Goal: Task Accomplishment & Management: Complete application form

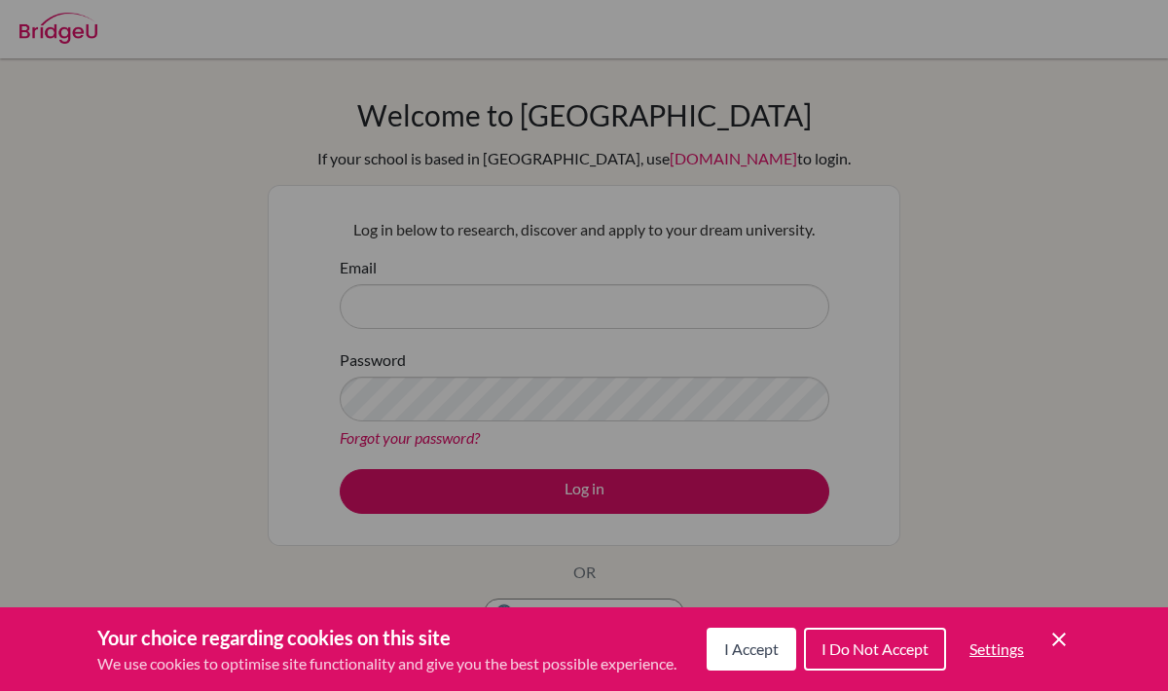
click at [1062, 634] on icon "Cookie Control Close Icon" at bounding box center [1058, 639] width 23 height 23
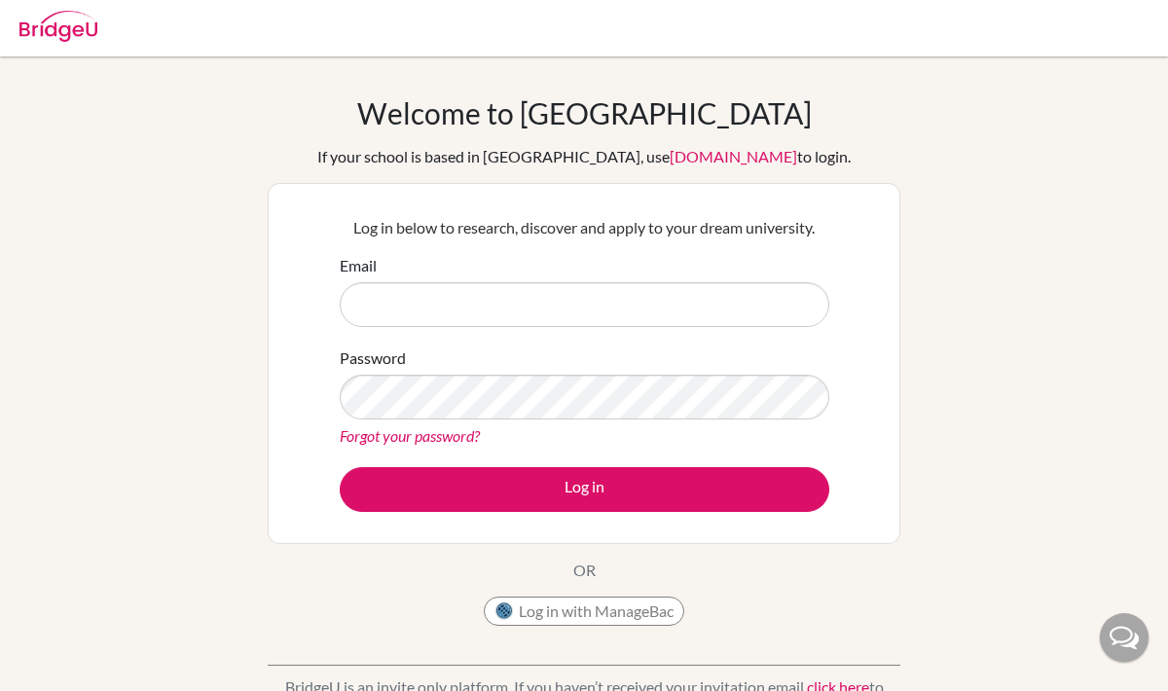
scroll to position [346, 0]
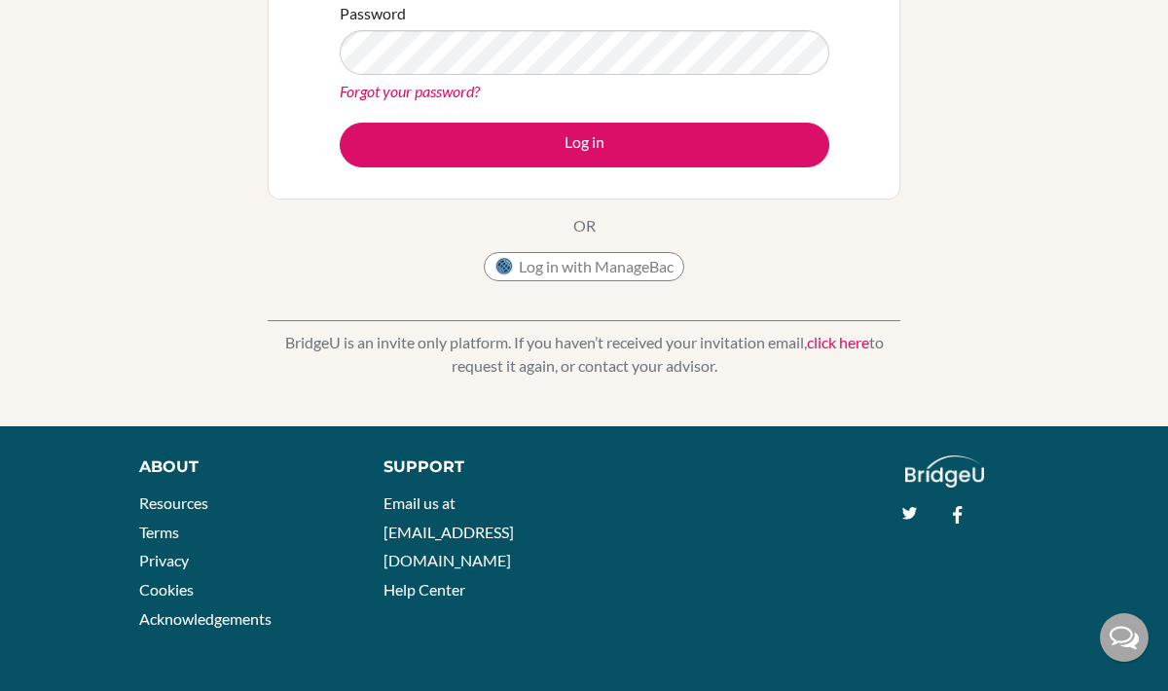
click at [832, 343] on link "click here" at bounding box center [838, 342] width 62 height 18
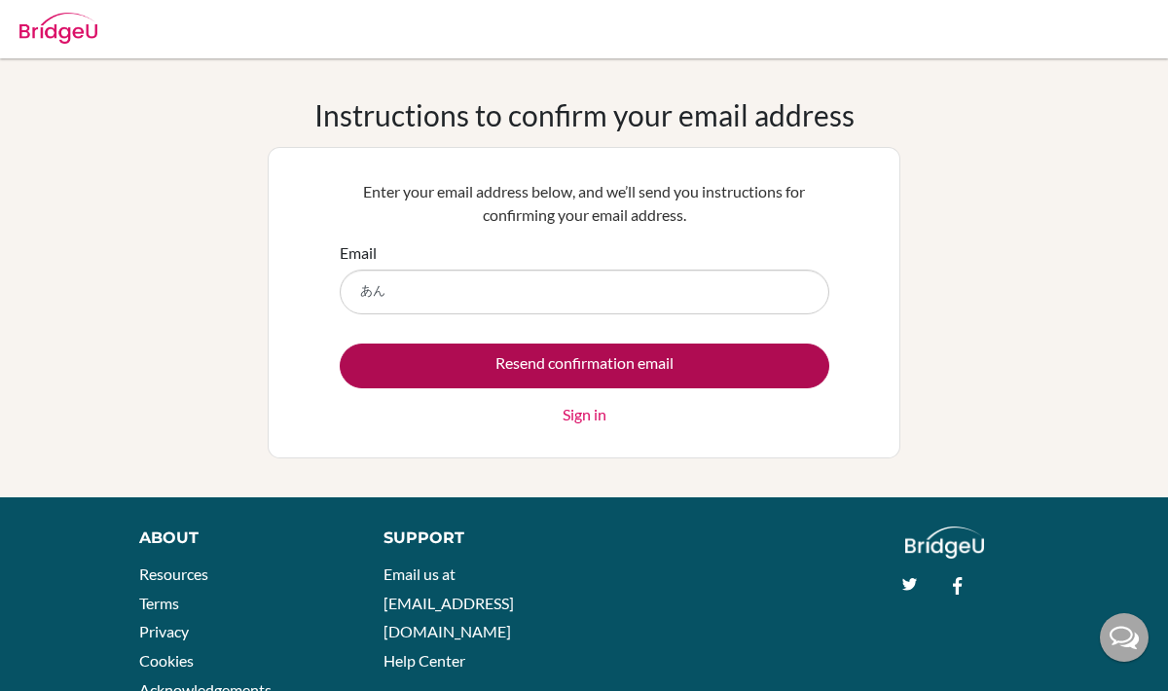
type input "あ"
type input "[PERSON_NAME][EMAIL_ADDRESS][DOMAIN_NAME]"
click at [340, 343] on input "Resend confirmation email" at bounding box center [584, 365] width 489 height 45
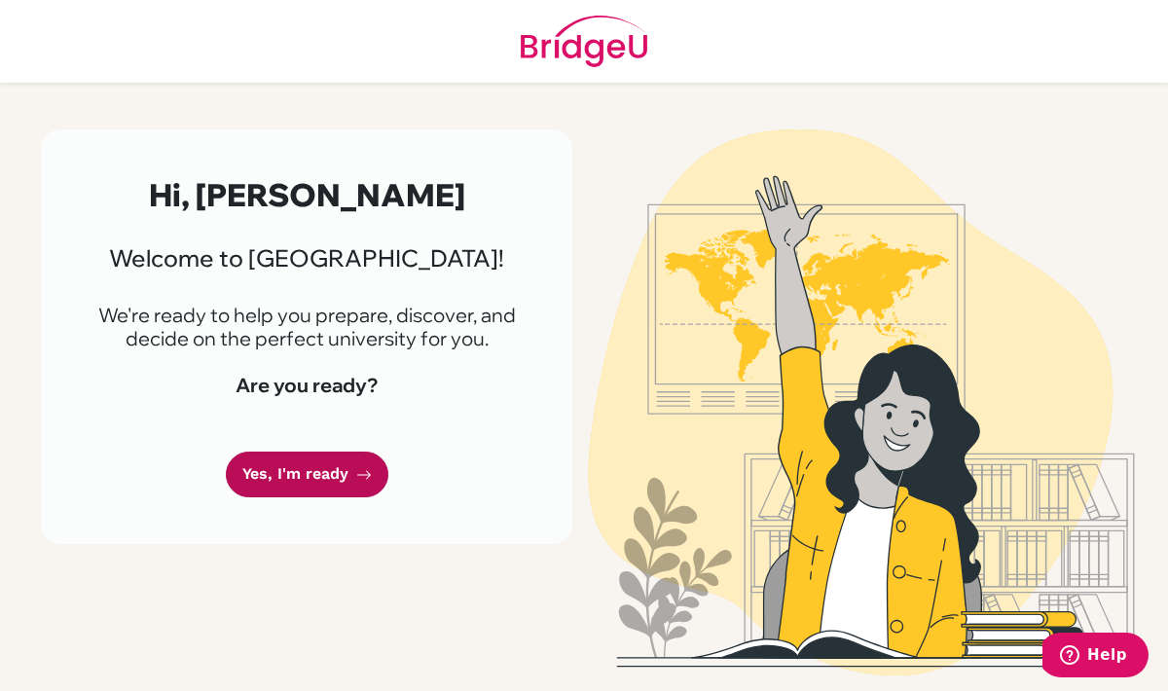
click at [301, 490] on link "Yes, I'm ready" at bounding box center [307, 474] width 162 height 46
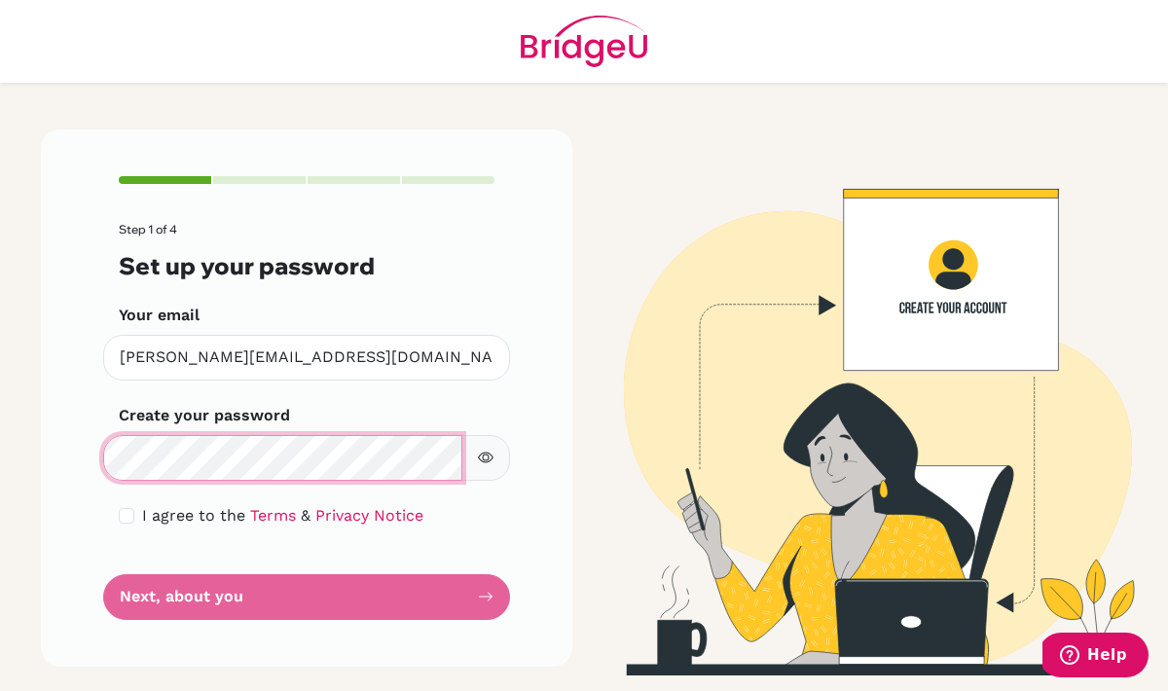
click at [0, 463] on html "Step 1 of 4 Set up your password Your email [PERSON_NAME][EMAIL_ADDRESS][DOMAIN…" at bounding box center [584, 345] width 1168 height 691
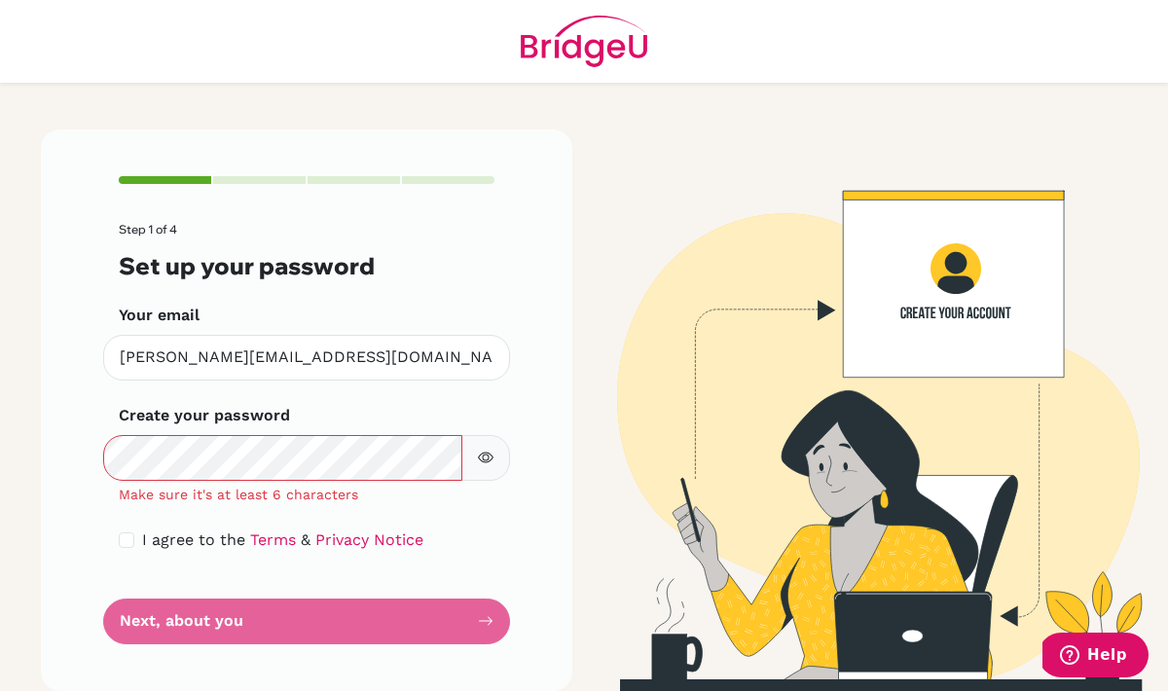
click at [482, 458] on icon "button" at bounding box center [486, 458] width 16 height 16
click at [488, 450] on icon "button" at bounding box center [486, 458] width 16 height 16
click at [303, 485] on div "Make sure it's at least 6 characters" at bounding box center [306, 495] width 407 height 20
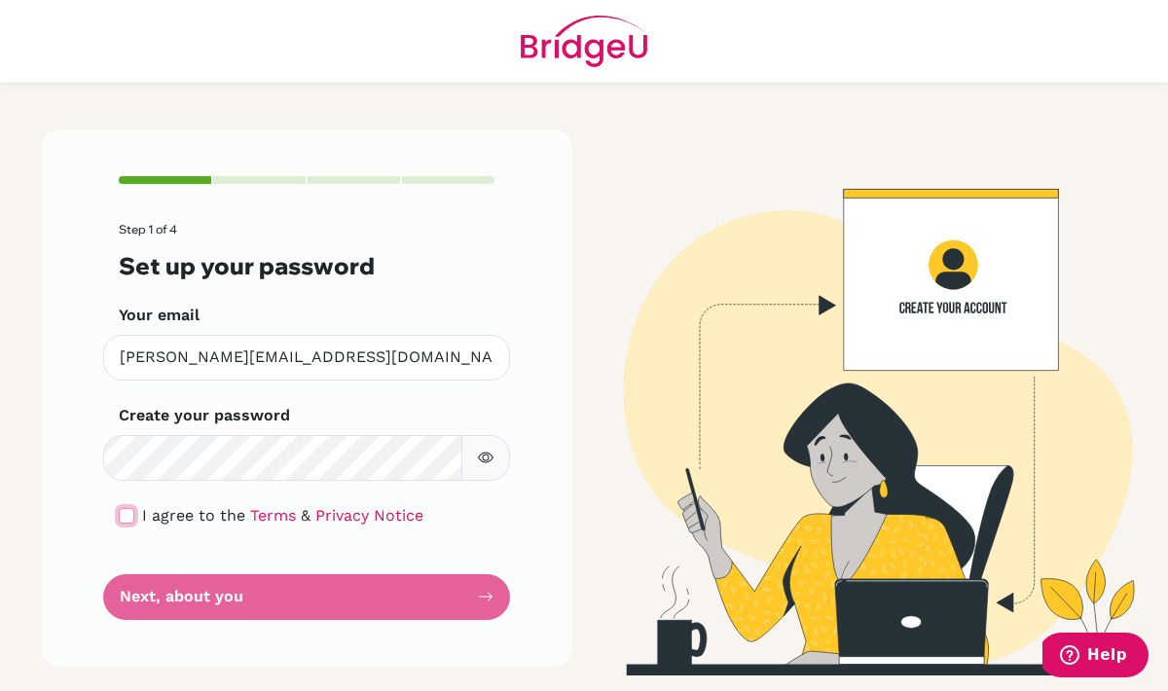
click at [121, 515] on input "checkbox" at bounding box center [127, 516] width 16 height 16
checkbox input "true"
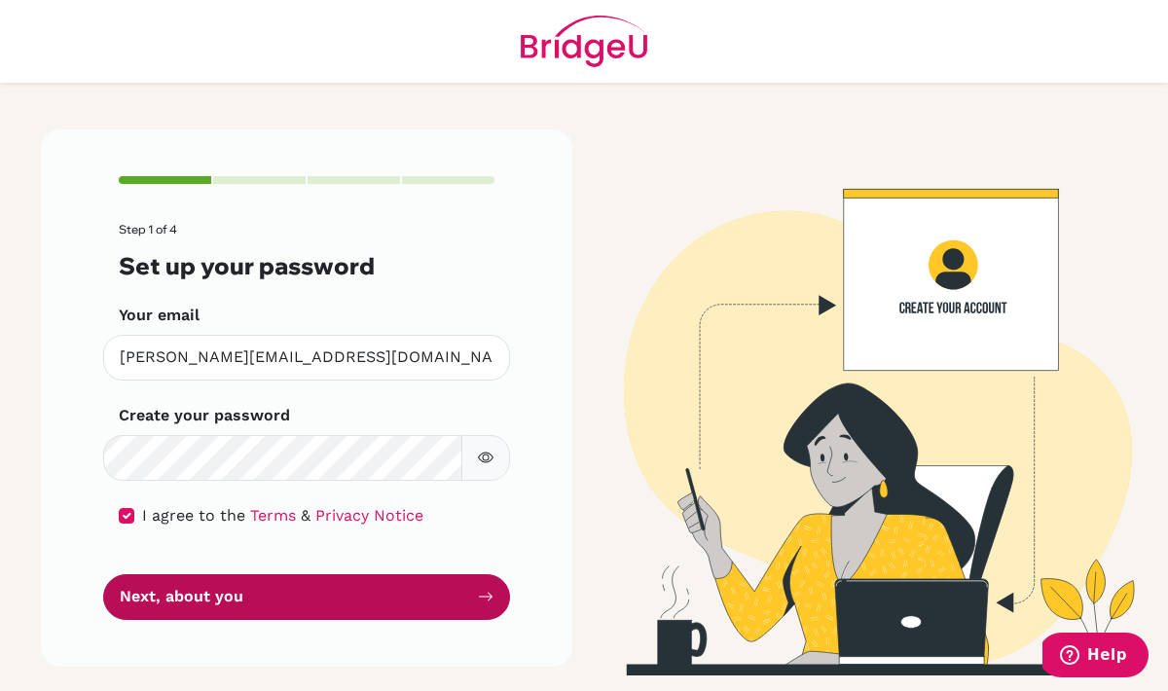
click at [268, 578] on button "Next, about you" at bounding box center [306, 597] width 407 height 46
